Goal: Task Accomplishment & Management: Use online tool/utility

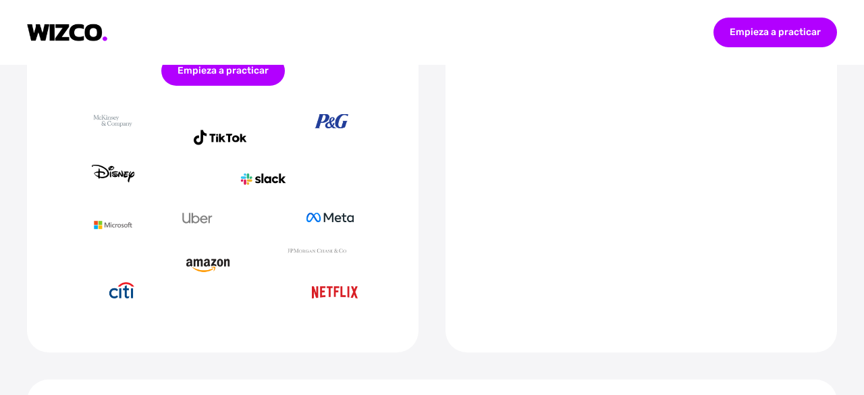
scroll to position [675, 0]
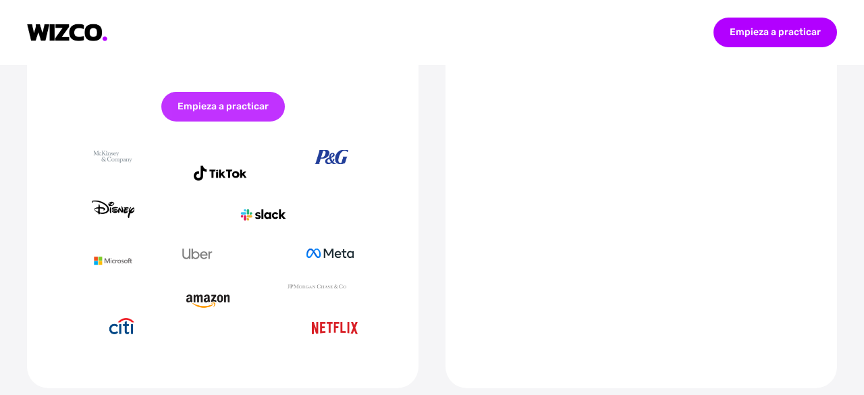
click at [235, 109] on font "Empieza a practicar" at bounding box center [223, 106] width 91 height 11
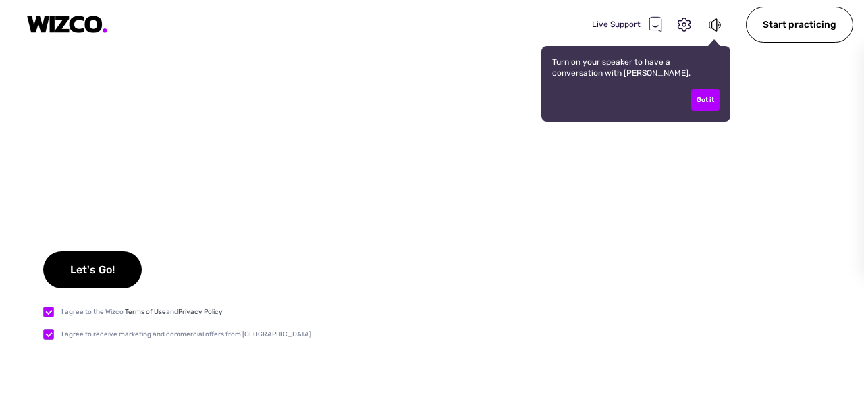
checkbox input "true"
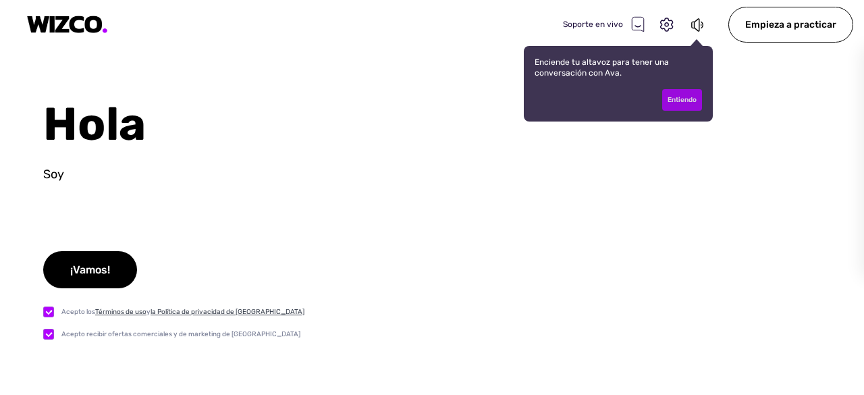
click at [687, 99] on font "Entiendo" at bounding box center [682, 100] width 29 height 8
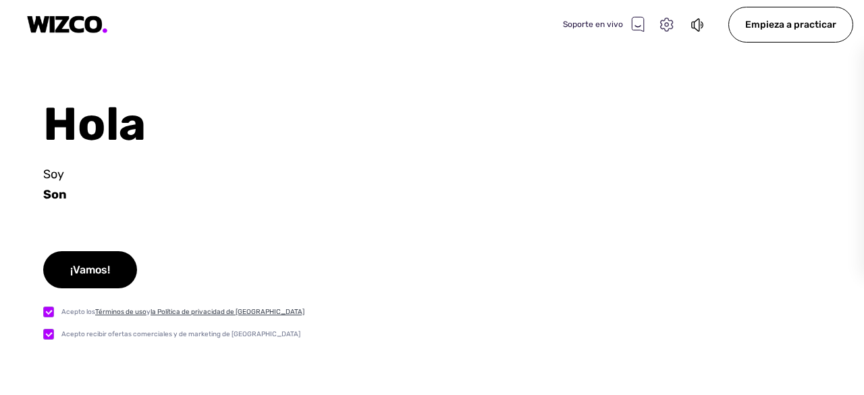
click at [669, 24] on icon at bounding box center [667, 25] width 18 height 18
click at [535, 212] on div "Hola Soy Son ¡Vamos! Acepto los Términos de uso y la Política de privacidad de …" at bounding box center [432, 246] width 864 height 298
click at [669, 24] on icon at bounding box center [667, 25] width 18 height 18
click at [704, 64] on font "Ajustes" at bounding box center [702, 67] width 38 height 13
click at [689, 235] on select "Oradores Test" at bounding box center [680, 238] width 28 height 21
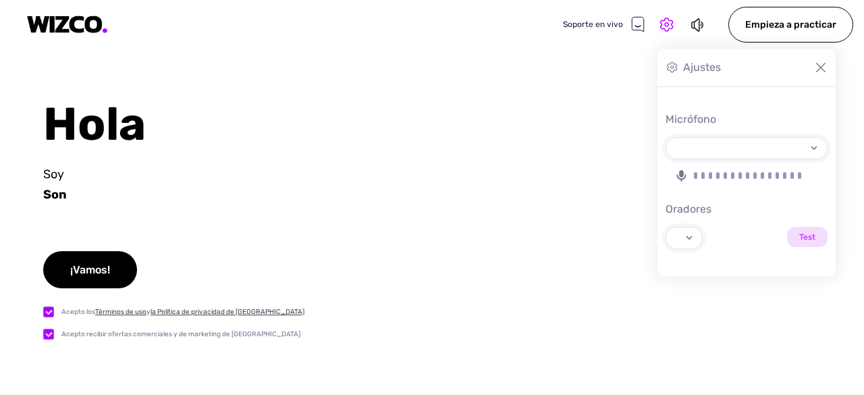
click at [689, 211] on font "Oradores" at bounding box center [689, 209] width 46 height 13
click at [689, 228] on select "Oradores Test" at bounding box center [680, 238] width 28 height 21
click at [691, 235] on select "Oradores Test" at bounding box center [680, 238] width 28 height 21
click at [694, 214] on font "Oradores" at bounding box center [689, 209] width 46 height 13
click at [694, 228] on select "Oradores Test" at bounding box center [680, 238] width 28 height 21
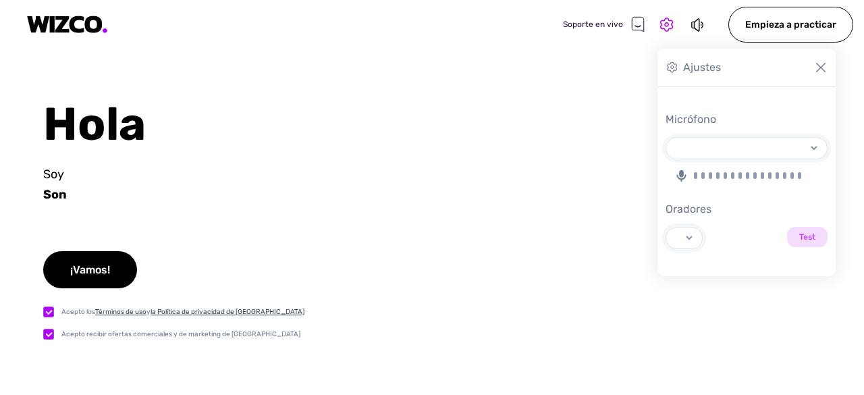
click at [808, 236] on input "Test" at bounding box center [807, 237] width 41 height 20
click at [759, 177] on div at bounding box center [749, 175] width 111 height 7
click at [759, 159] on select "Micrófono" at bounding box center [742, 148] width 153 height 21
click at [813, 146] on select "Micrófono" at bounding box center [742, 148] width 153 height 21
click at [812, 147] on select "Micrófono" at bounding box center [742, 148] width 153 height 21
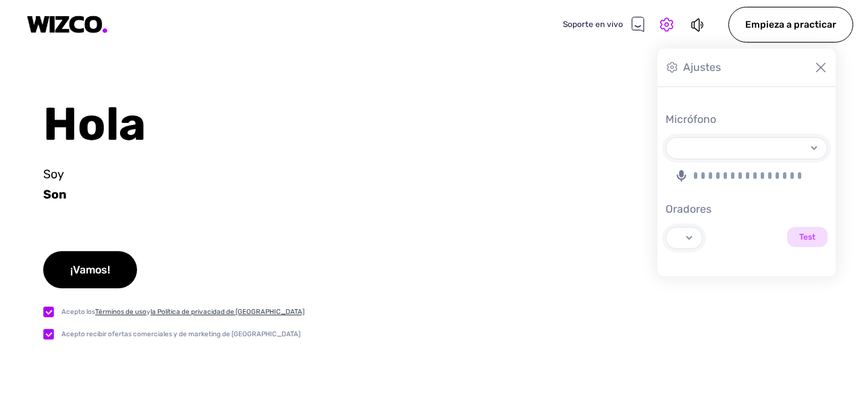
drag, startPoint x: 780, startPoint y: 169, endPoint x: 726, endPoint y: 171, distance: 54.0
click at [726, 171] on div at bounding box center [747, 175] width 162 height 16
click at [727, 171] on div at bounding box center [747, 175] width 162 height 16
click at [727, 159] on select "Micrófono" at bounding box center [742, 148] width 153 height 21
click at [729, 172] on div at bounding box center [749, 175] width 111 height 7
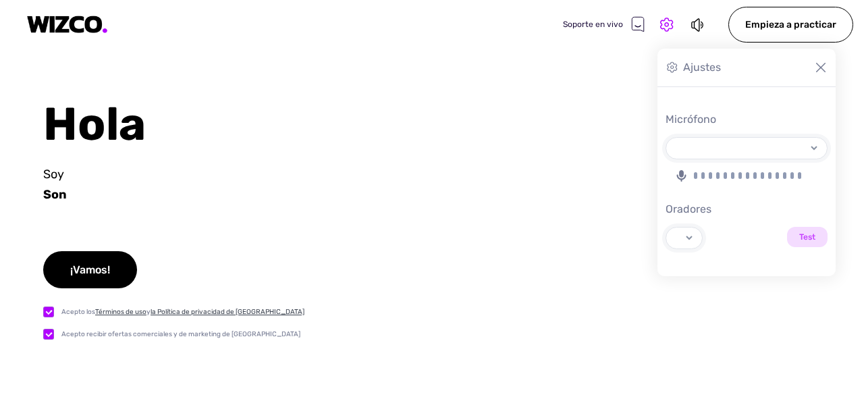
click at [729, 159] on select "Micrófono" at bounding box center [742, 148] width 153 height 21
click at [737, 177] on div at bounding box center [749, 175] width 111 height 7
click at [737, 159] on select "Micrófono" at bounding box center [742, 148] width 153 height 21
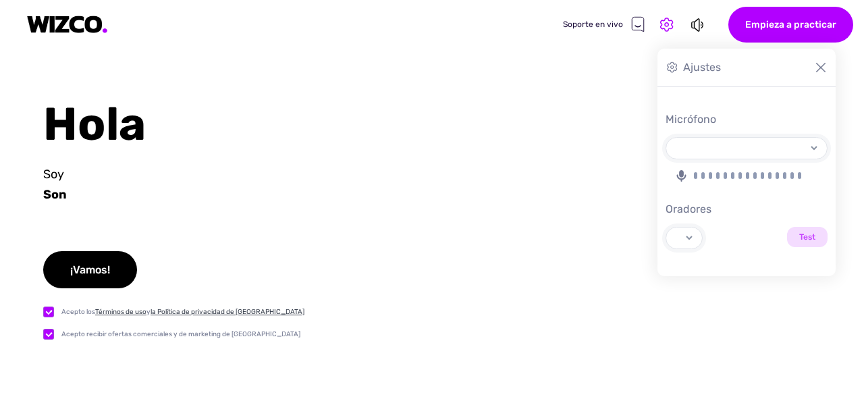
click at [793, 27] on font "Empieza a practicar" at bounding box center [791, 24] width 91 height 11
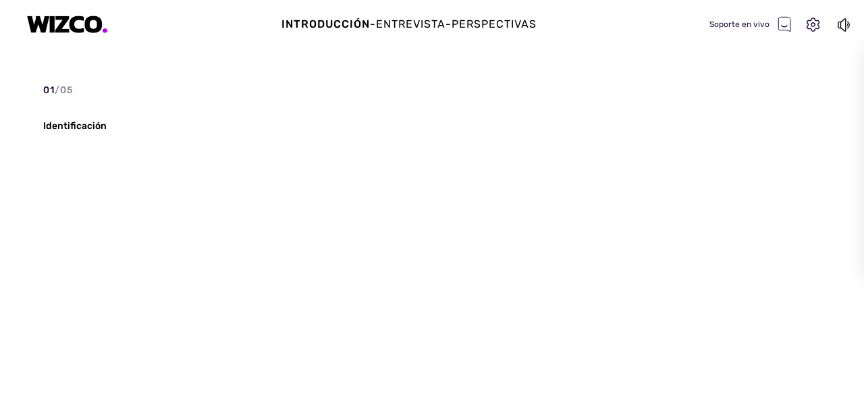
type input "Test"
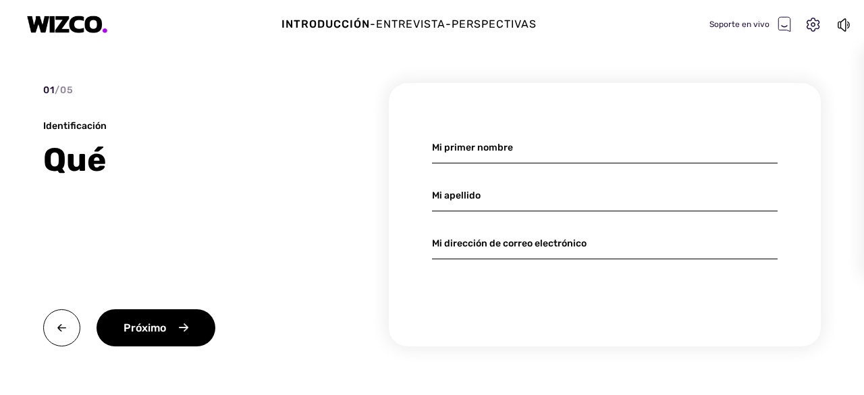
select select "default"
click at [481, 154] on input at bounding box center [605, 148] width 346 height 32
type input "[PERSON_NAME]"
click at [458, 192] on input at bounding box center [605, 196] width 346 height 32
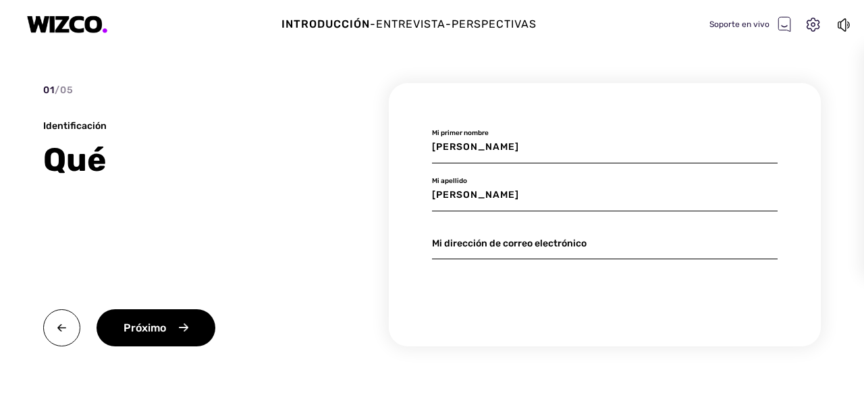
type input "[PERSON_NAME]"
click at [481, 251] on input at bounding box center [605, 244] width 346 height 32
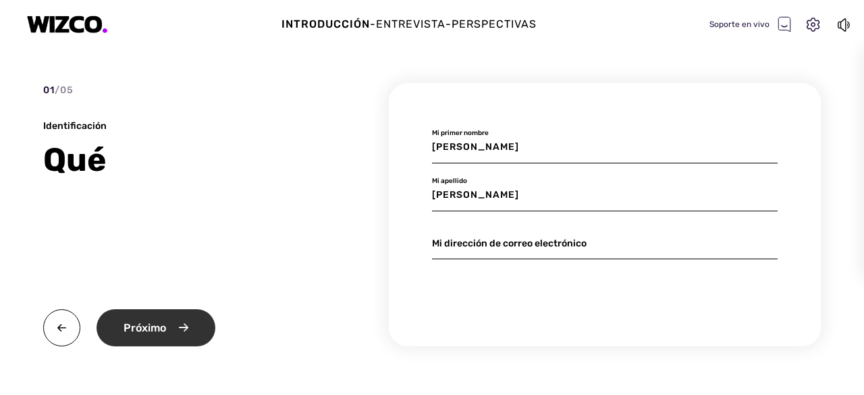
click at [201, 330] on div "Próximo" at bounding box center [156, 327] width 119 height 37
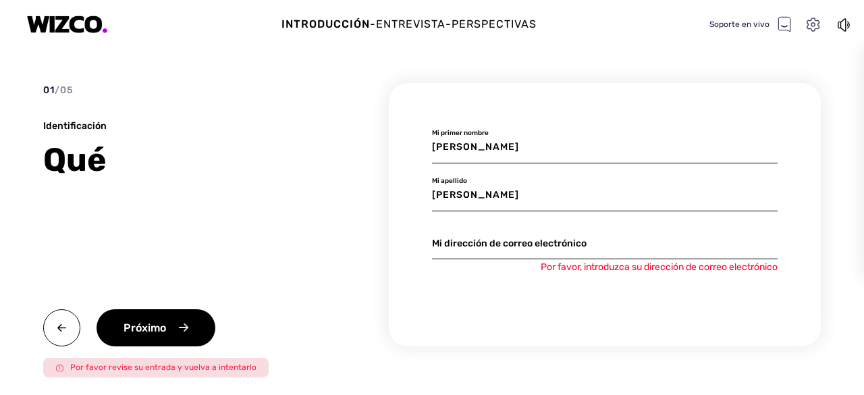
click at [814, 29] on icon at bounding box center [814, 25] width 18 height 18
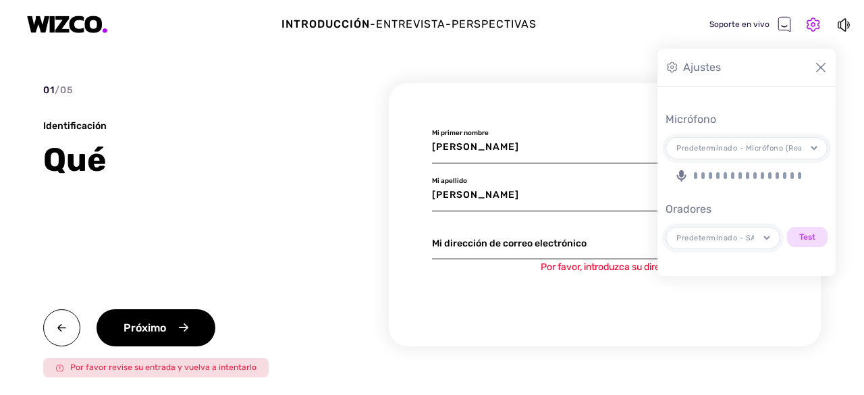
click at [765, 236] on select "Predeterminado - SAMSUNG (HD Audio Driver for Display Audio) Comunicaciones - S…" at bounding box center [719, 238] width 106 height 21
drag, startPoint x: 552, startPoint y: 51, endPoint x: 658, endPoint y: 59, distance: 105.7
click at [552, 50] on div "Introducción - Entrevista - Perspectivas Soporte en vivo 01 / 05 Identificación…" at bounding box center [432, 197] width 864 height 395
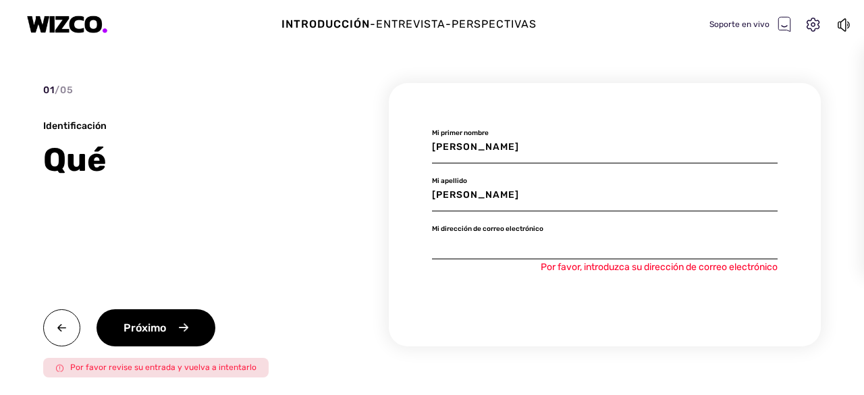
click at [487, 251] on input at bounding box center [605, 244] width 346 height 32
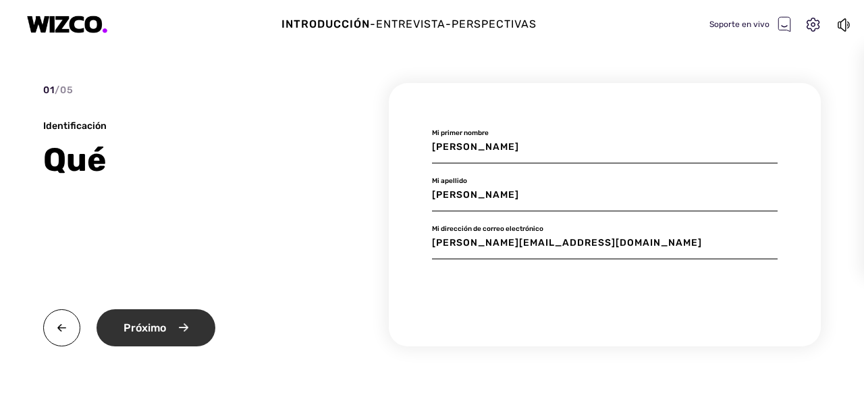
type input "[PERSON_NAME][EMAIL_ADDRESS][DOMAIN_NAME]"
click at [147, 334] on div "Próximo" at bounding box center [156, 327] width 119 height 37
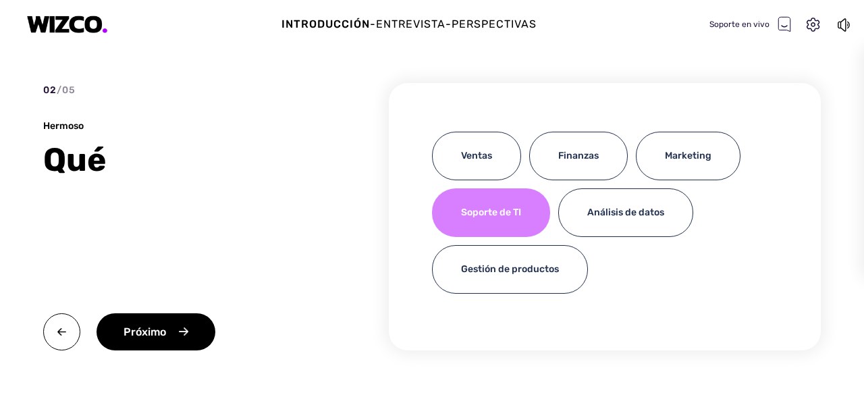
click at [508, 217] on font "Soporte de TI" at bounding box center [491, 212] width 60 height 11
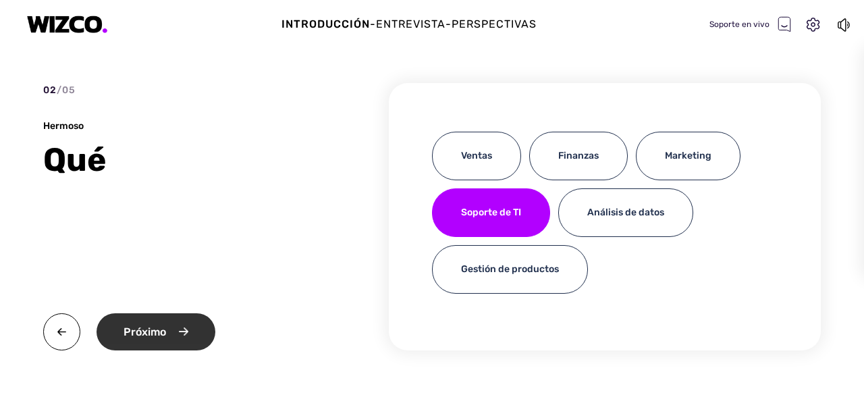
click at [180, 340] on div "Próximo" at bounding box center [156, 331] width 119 height 37
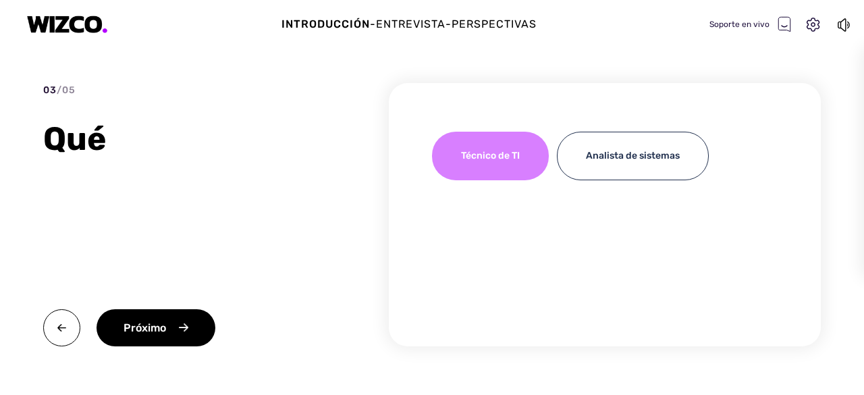
click at [467, 162] on div "Técnico de TI" at bounding box center [490, 156] width 117 height 49
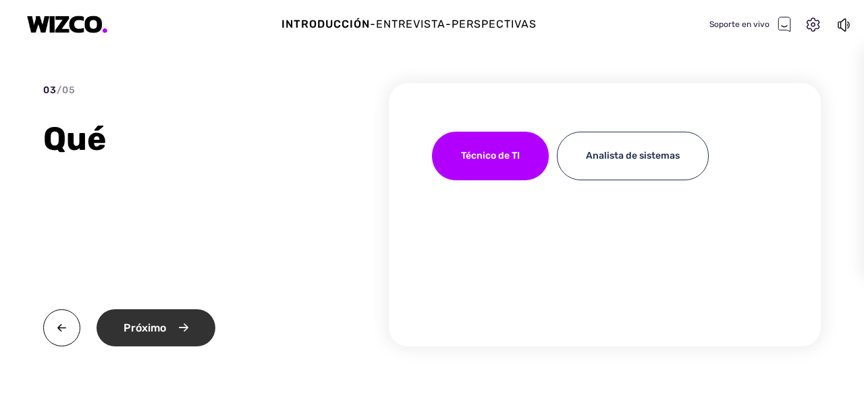
click at [200, 328] on div "Próximo" at bounding box center [156, 327] width 119 height 37
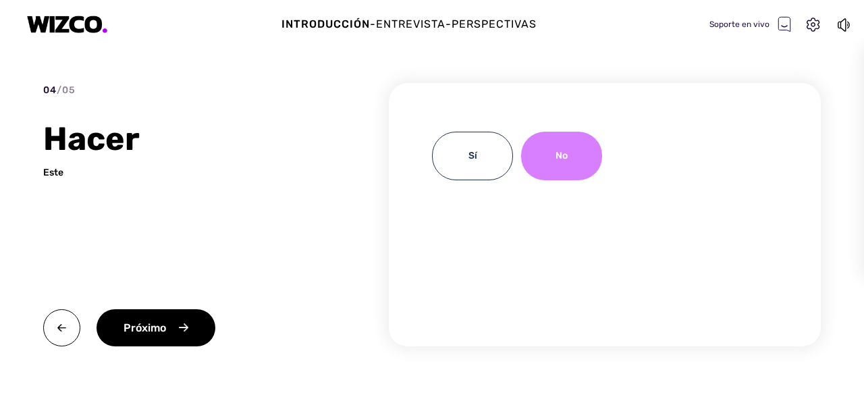
click at [555, 161] on div "No" at bounding box center [561, 156] width 81 height 49
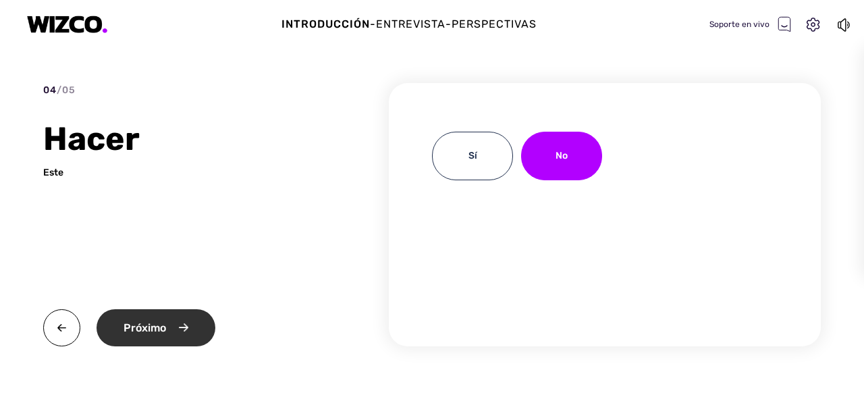
click at [157, 331] on font "Próximo" at bounding box center [145, 327] width 43 height 13
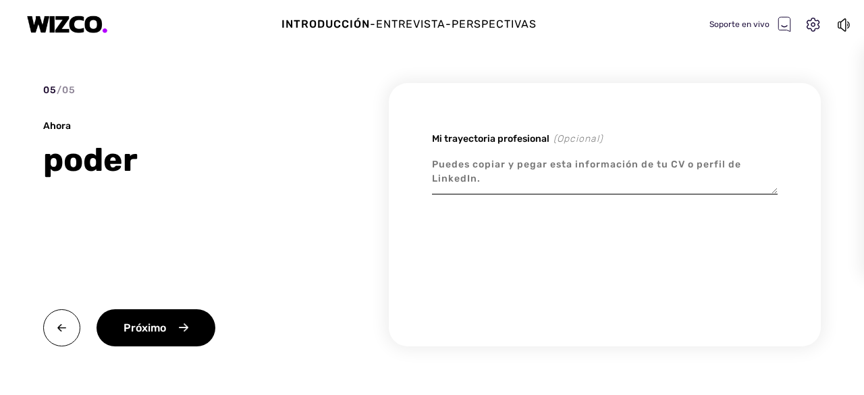
type textarea "x"
click at [454, 177] on textarea at bounding box center [605, 171] width 346 height 45
type textarea "0"
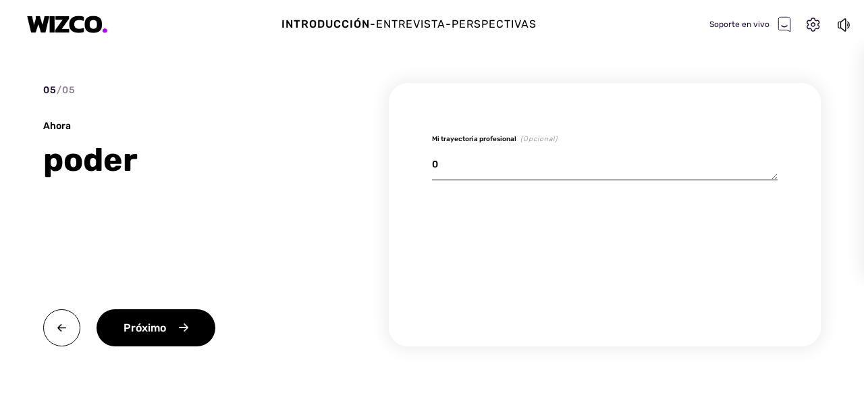
type textarea "x"
type textarea "0n"
type textarea "x"
type textarea "0ni"
type textarea "x"
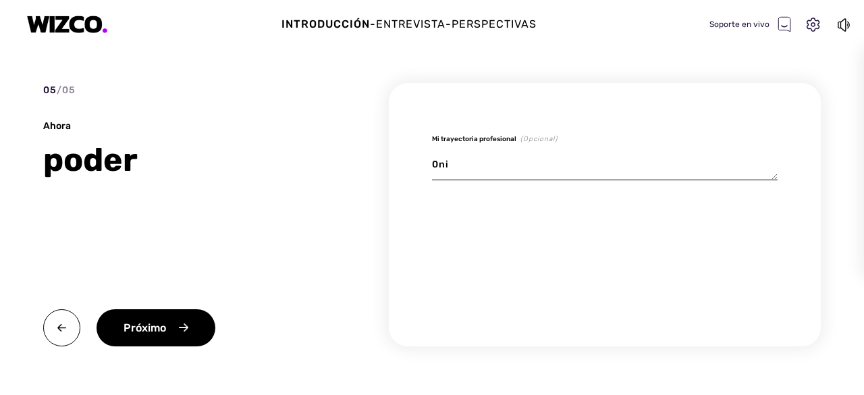
type textarea "0nin"
type textarea "x"
type textarea "0ning"
type textarea "x"
type textarea "0ningu"
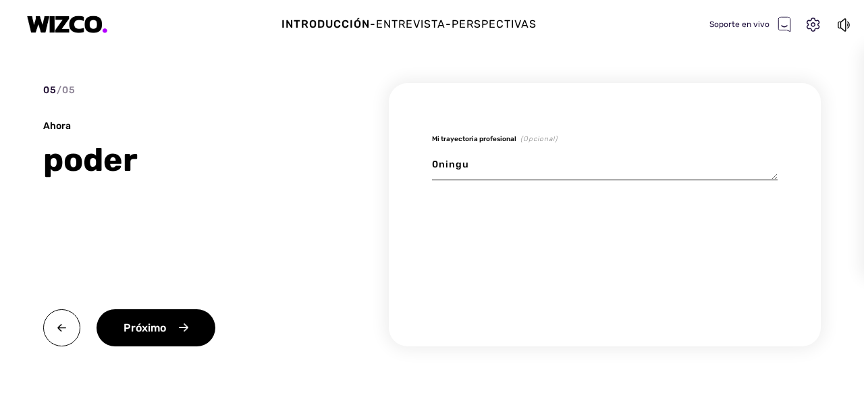
type textarea "x"
type textarea "0ningun"
type textarea "x"
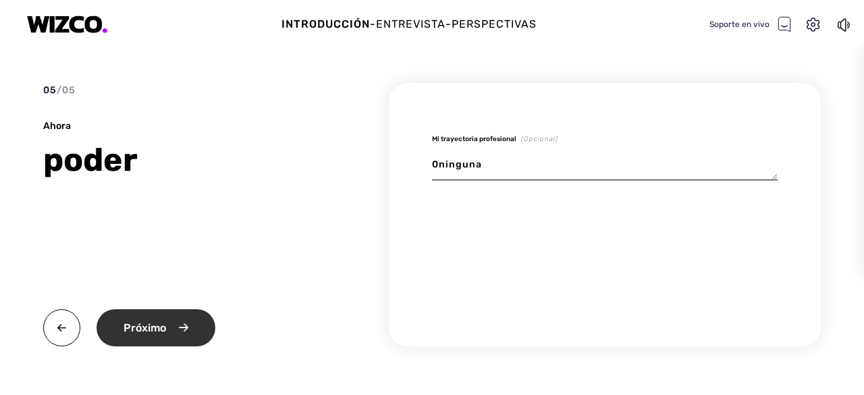
type textarea "0ninguna"
type textarea "x"
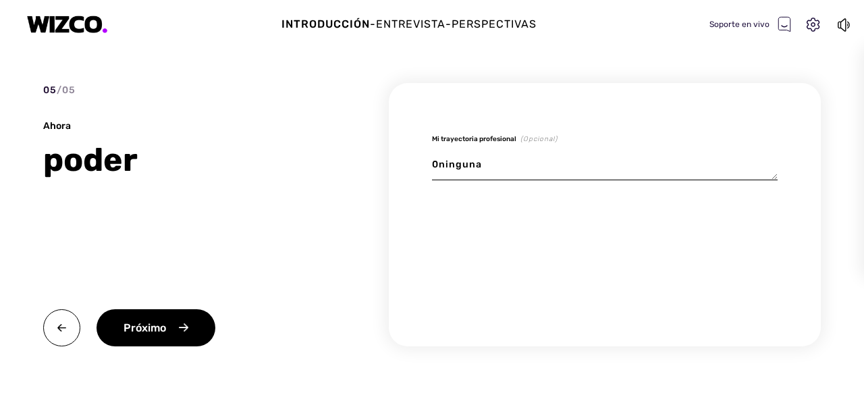
drag, startPoint x: 197, startPoint y: 317, endPoint x: 197, endPoint y: 324, distance: 7.4
click at [196, 321] on div "Próximo" at bounding box center [156, 327] width 119 height 37
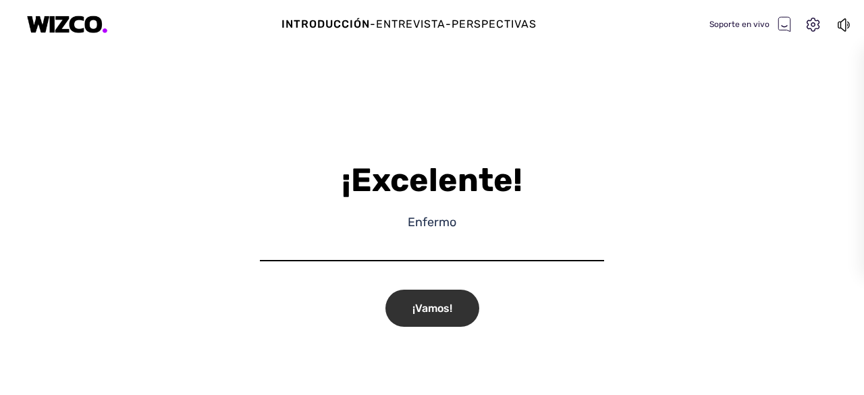
click at [428, 316] on div "¡Vamos!" at bounding box center [433, 308] width 94 height 37
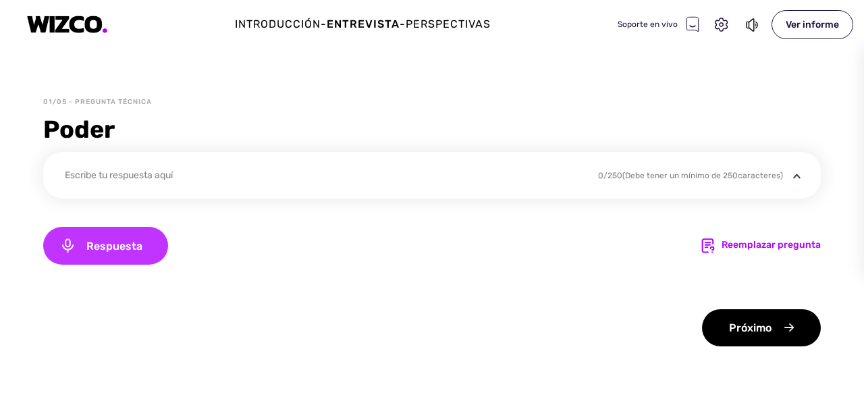
click at [134, 252] on font "Respuesta" at bounding box center [114, 246] width 56 height 13
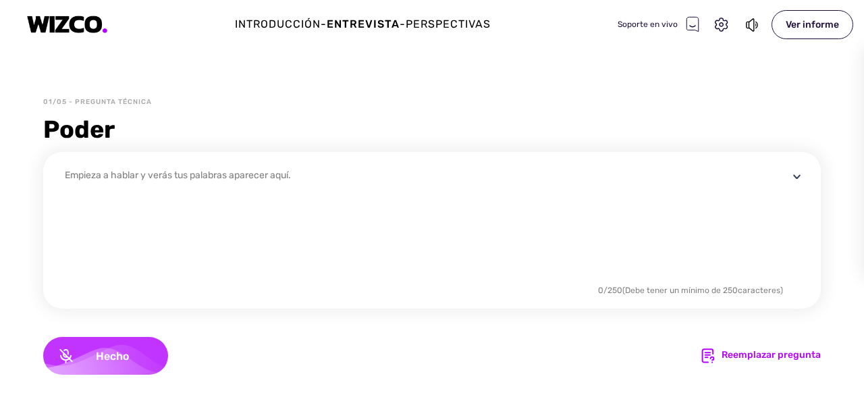
click at [72, 348] on icon at bounding box center [66, 356] width 14 height 16
click at [128, 357] on font "Respuesta" at bounding box center [114, 356] width 56 height 13
